Goal: Navigation & Orientation: Understand site structure

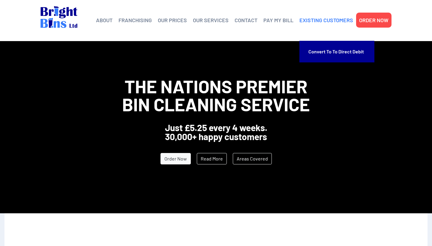
click at [306, 21] on link "EXISTING CUSTOMERS" at bounding box center [327, 20] width 54 height 9
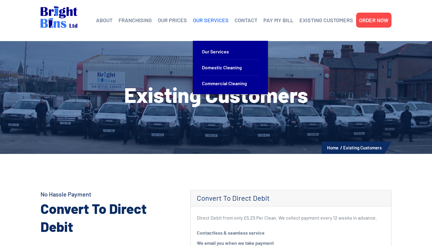
click at [220, 18] on link "OUR SERVICES" at bounding box center [211, 20] width 36 height 9
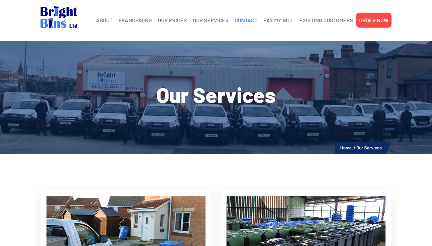
click at [249, 20] on link "CONTACT" at bounding box center [246, 20] width 23 height 9
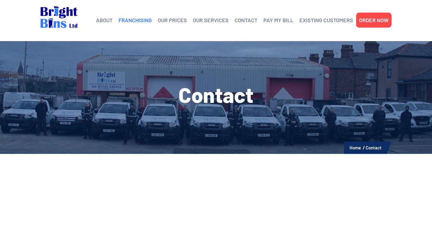
click at [146, 18] on link "FRANCHISING" at bounding box center [135, 20] width 33 height 9
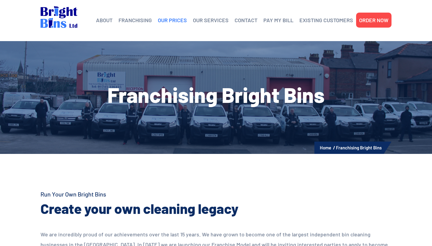
click at [172, 19] on link "OUR PRICES" at bounding box center [172, 20] width 29 height 9
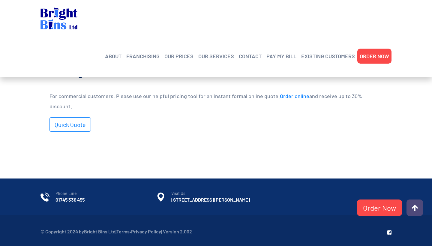
scroll to position [413, 0]
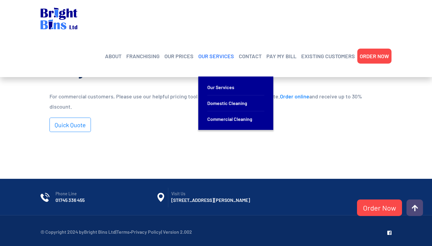
click at [213, 52] on link "OUR SERVICES" at bounding box center [216, 56] width 36 height 9
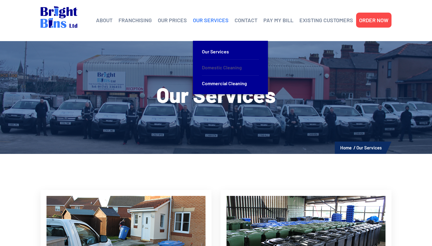
click at [221, 65] on link "Domestic Cleaning" at bounding box center [230, 68] width 57 height 16
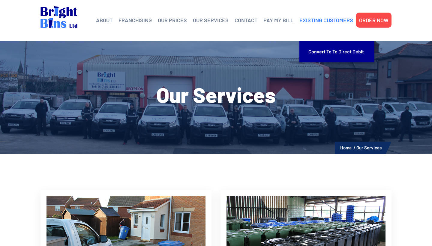
click at [336, 19] on link "EXISTING CUSTOMERS" at bounding box center [327, 20] width 54 height 9
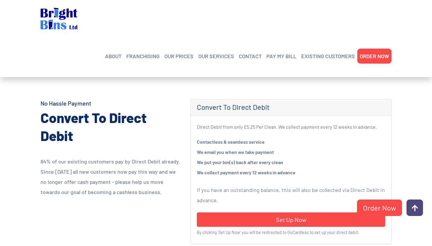
scroll to position [82, 0]
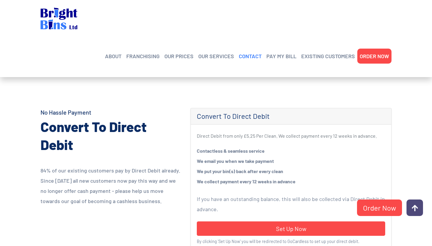
click at [248, 52] on link "CONTACT" at bounding box center [250, 56] width 23 height 9
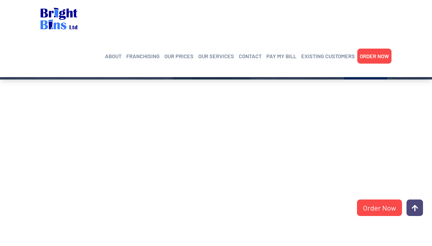
scroll to position [58, 0]
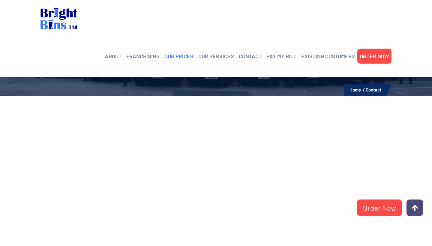
click at [181, 52] on link "OUR PRICES" at bounding box center [178, 56] width 29 height 9
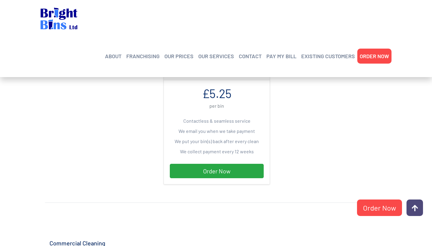
scroll to position [173, 0]
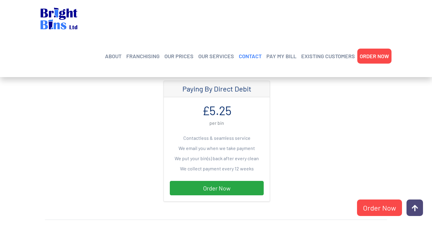
click at [250, 52] on link "CONTACT" at bounding box center [250, 56] width 23 height 9
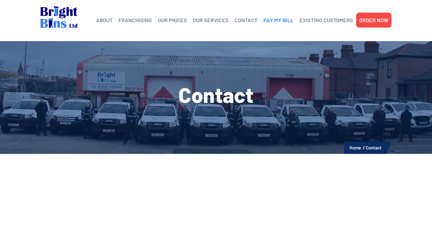
click at [275, 20] on link "PAY MY BILL" at bounding box center [278, 20] width 30 height 9
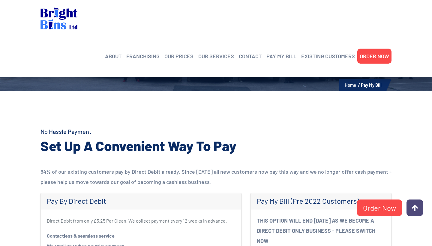
scroll to position [45, 0]
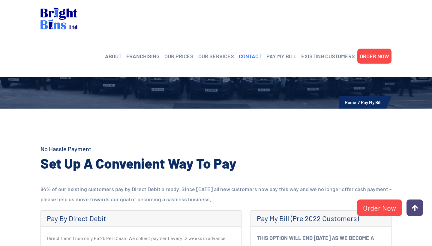
click at [258, 52] on link "CONTACT" at bounding box center [250, 56] width 23 height 9
